Goal: Check status: Check status

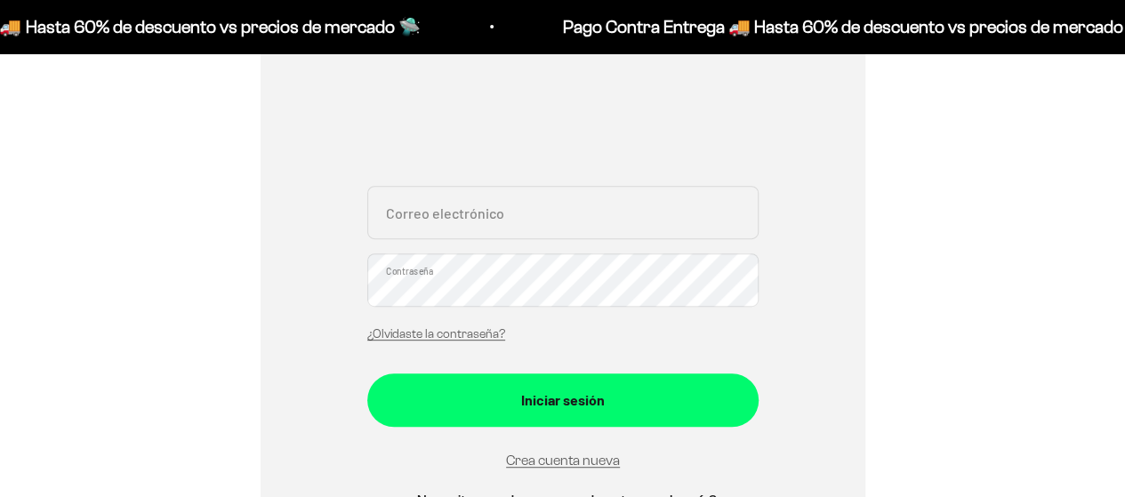
scroll to position [267, 0]
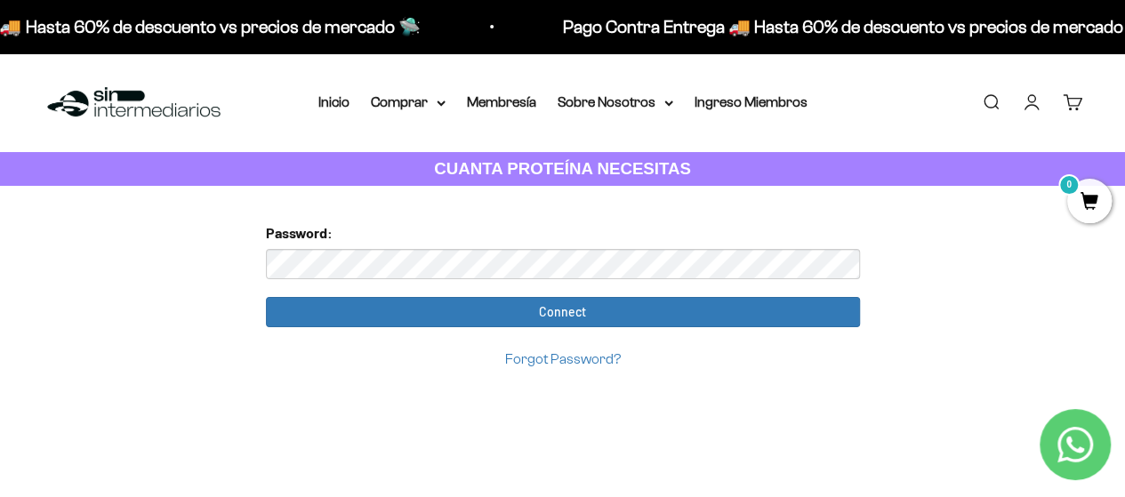
click at [266, 297] on input "Connect" at bounding box center [563, 312] width 594 height 30
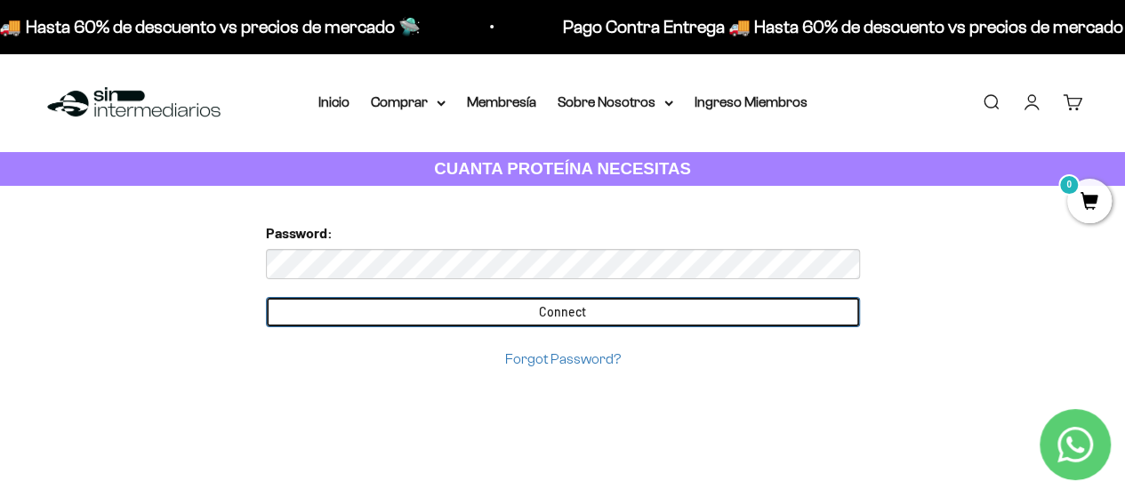
click at [575, 315] on input "Connect" at bounding box center [563, 312] width 594 height 30
click at [559, 310] on input "Connect" at bounding box center [563, 312] width 594 height 30
click at [559, 302] on input "Connect" at bounding box center [563, 312] width 594 height 30
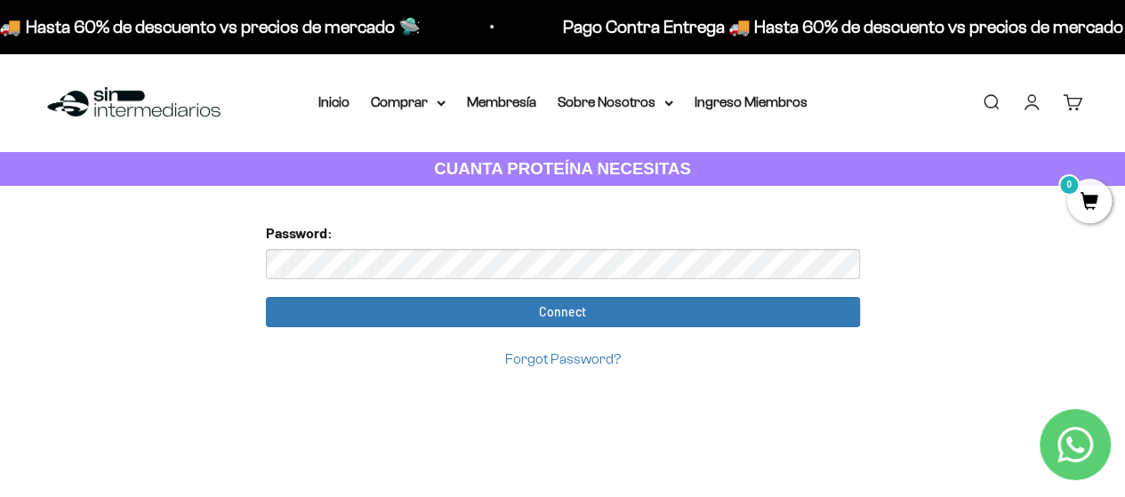
click at [1027, 104] on link "Iniciar sesión" at bounding box center [1032, 103] width 20 height 20
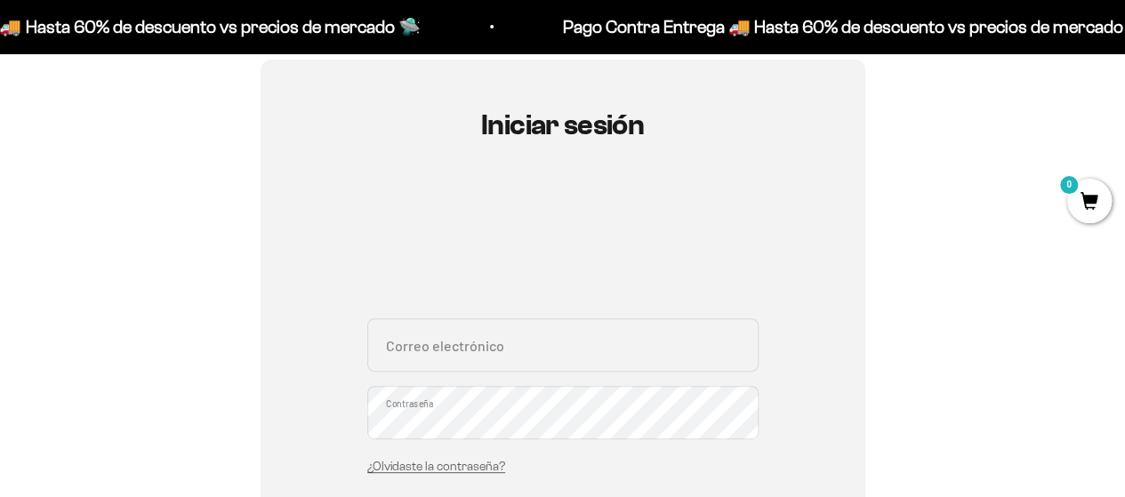
scroll to position [89, 0]
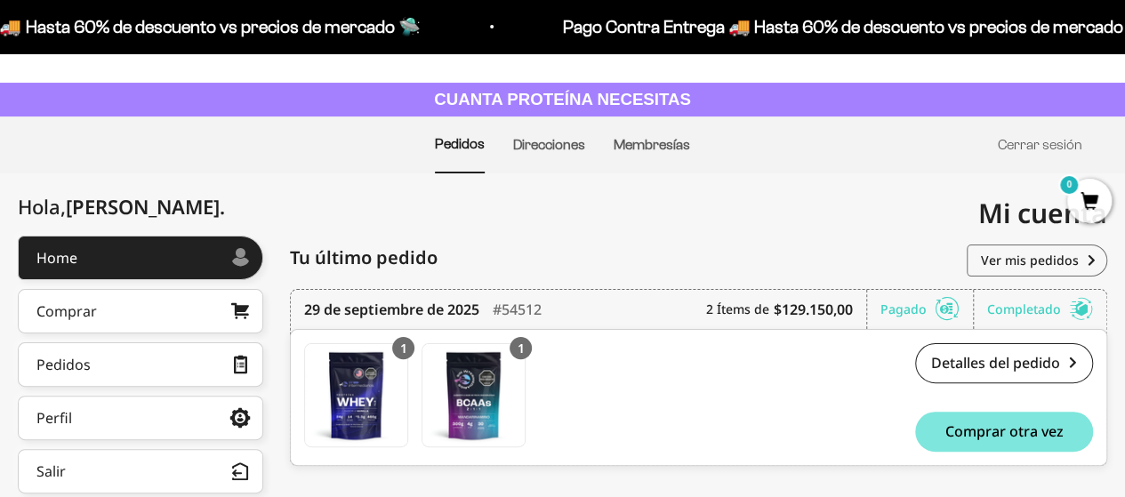
scroll to position [178, 0]
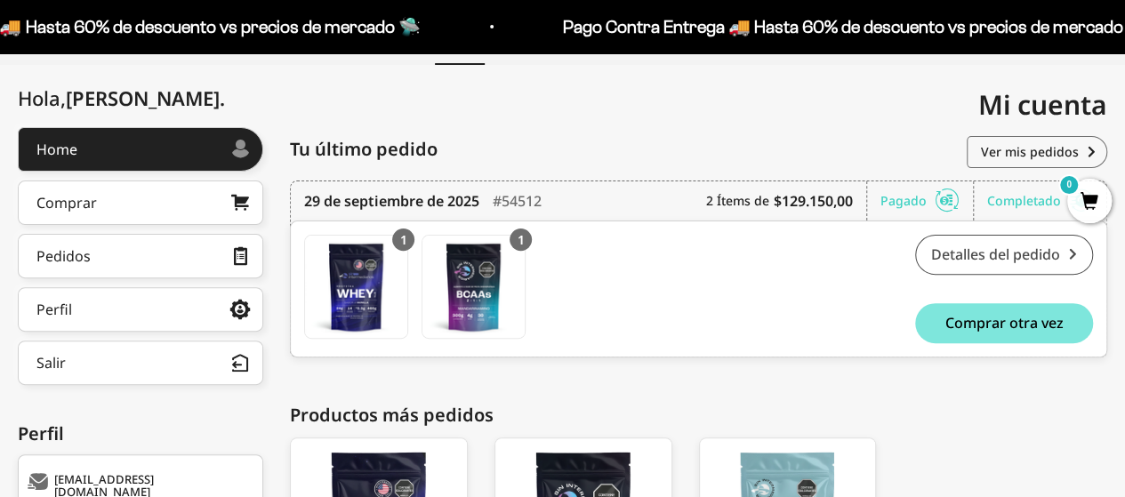
click at [986, 249] on link "Detalles del pedido" at bounding box center [1004, 255] width 178 height 40
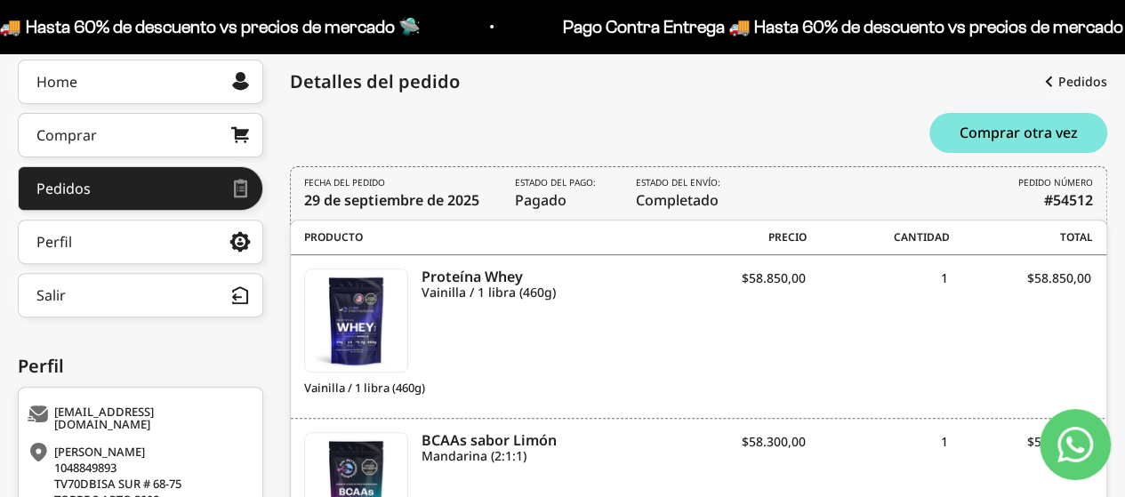
scroll to position [157, 0]
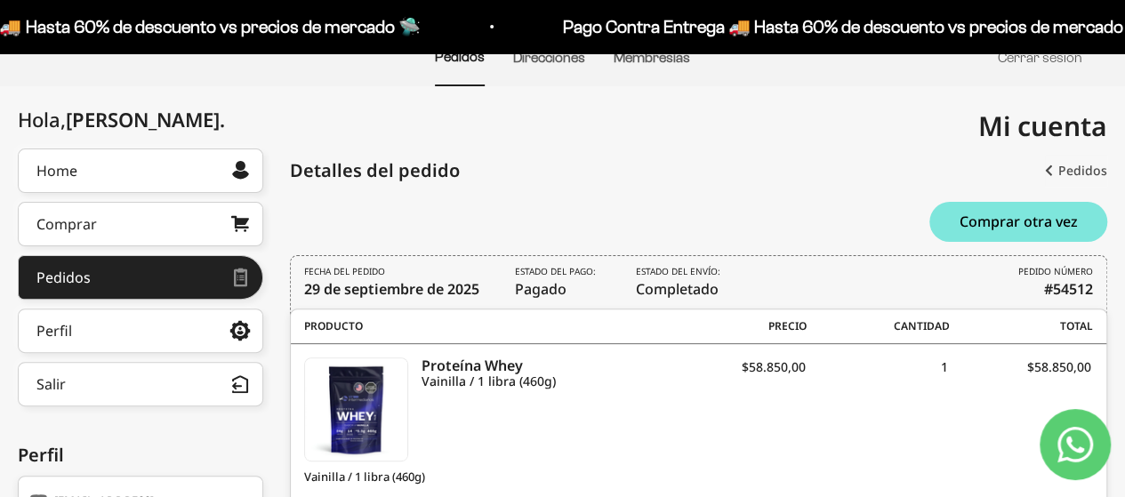
click at [1080, 171] on link "Pedidos" at bounding box center [1076, 171] width 62 height 32
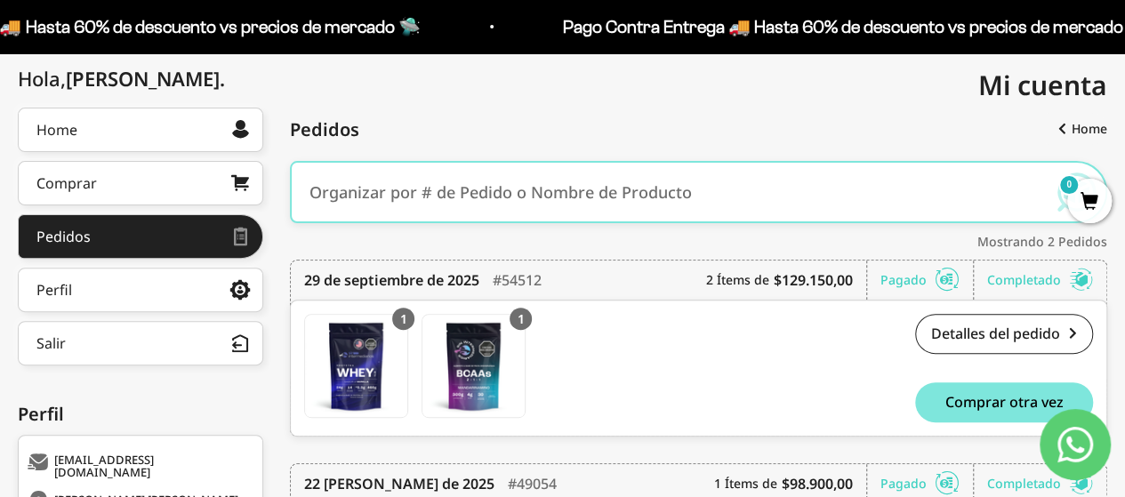
scroll to position [169, 0]
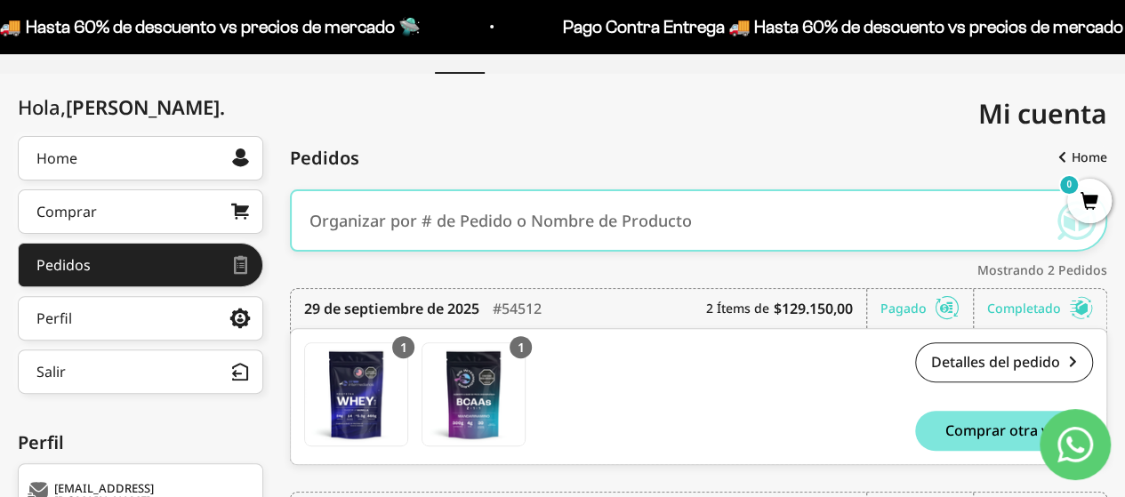
click at [738, 229] on input "text" at bounding box center [672, 220] width 725 height 53
click at [1034, 361] on link "Detalles del pedido" at bounding box center [1004, 362] width 178 height 40
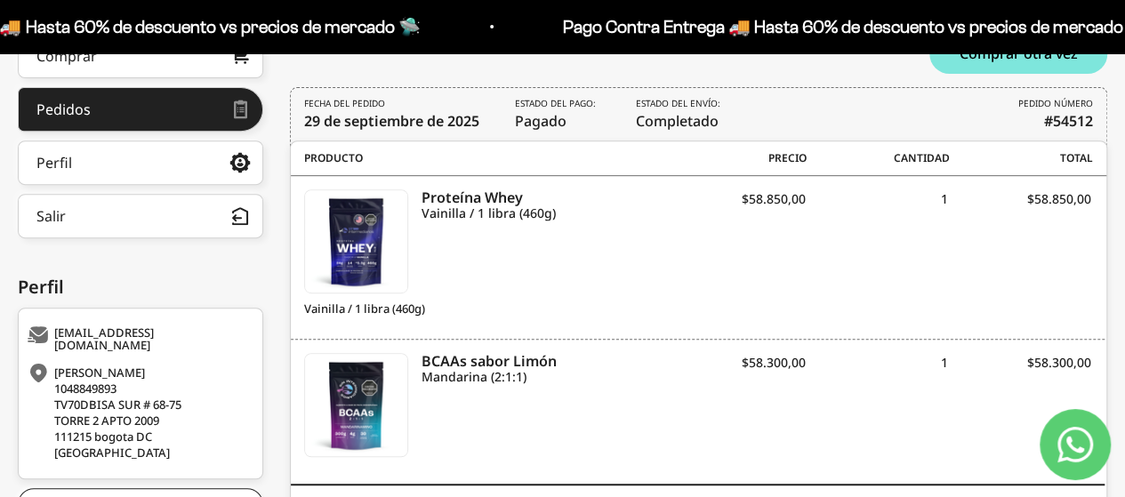
scroll to position [423, 0]
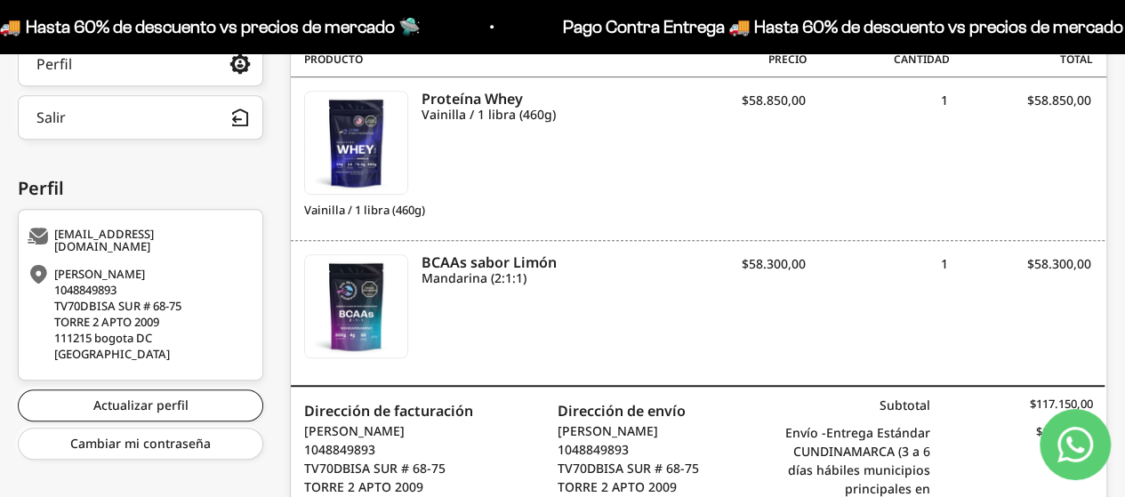
click at [1078, 438] on icon "Contact us on WhatsApp" at bounding box center [1076, 445] width 36 height 36
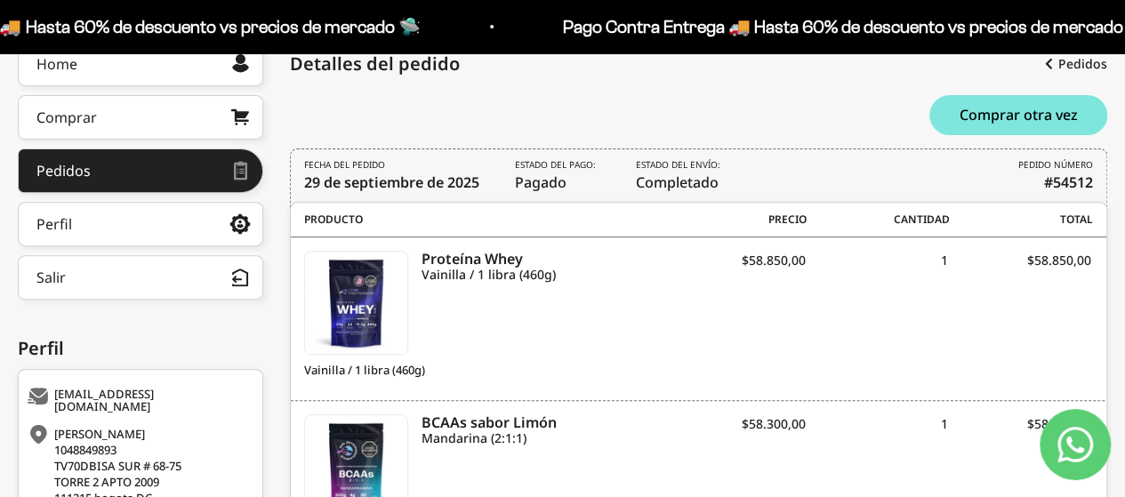
scroll to position [157, 0]
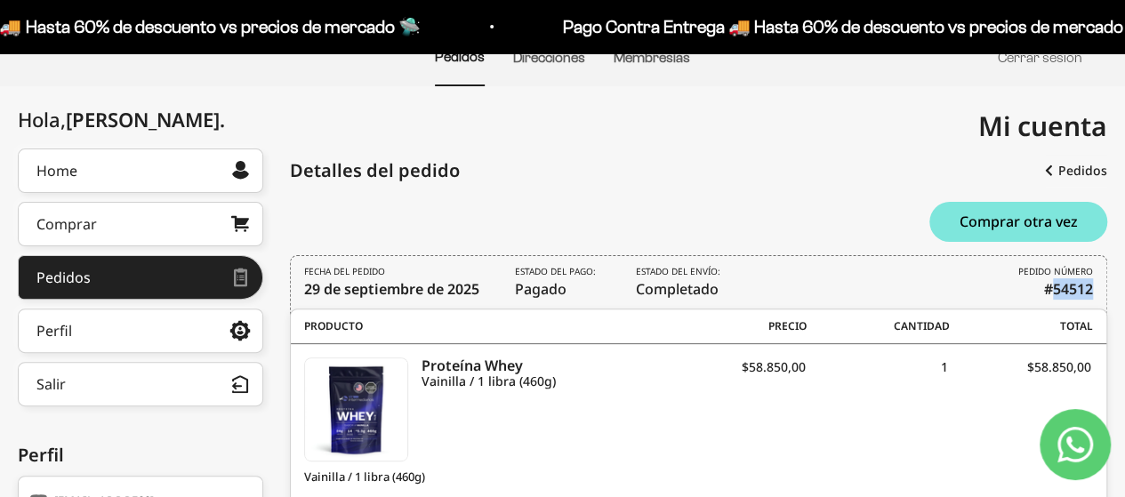
drag, startPoint x: 1053, startPoint y: 285, endPoint x: 1091, endPoint y: 285, distance: 37.4
click at [1091, 285] on b "#54512" at bounding box center [1068, 288] width 49 height 21
copy b "54512"
